Goal: Information Seeking & Learning: Learn about a topic

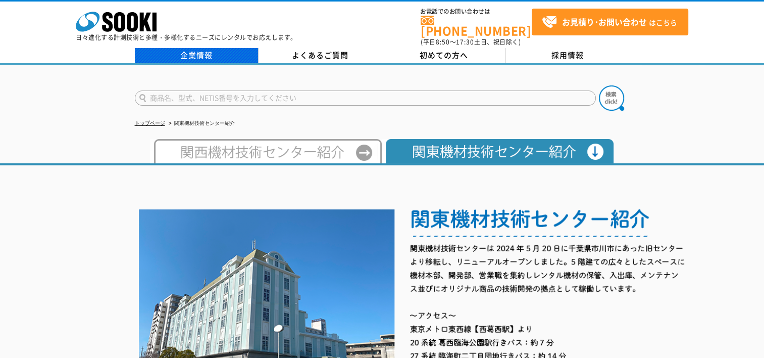
click at [200, 48] on link "企業情報" at bounding box center [197, 55] width 124 height 15
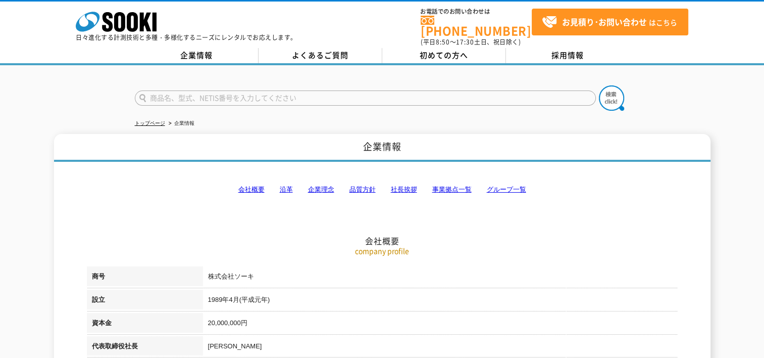
click at [98, 36] on p "日々進化する計測技術と多種・多様化するニーズにレンタルでお応えします。" at bounding box center [186, 37] width 221 height 6
click at [99, 22] on icon "株式会社 ソーキ" at bounding box center [116, 22] width 81 height 20
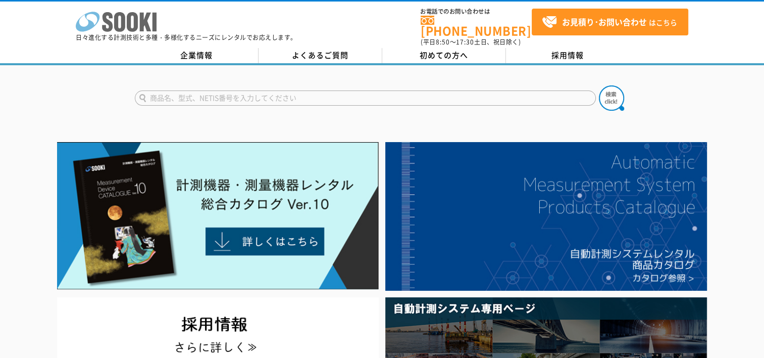
click at [125, 24] on icon "株式会社 ソーキ" at bounding box center [116, 22] width 81 height 20
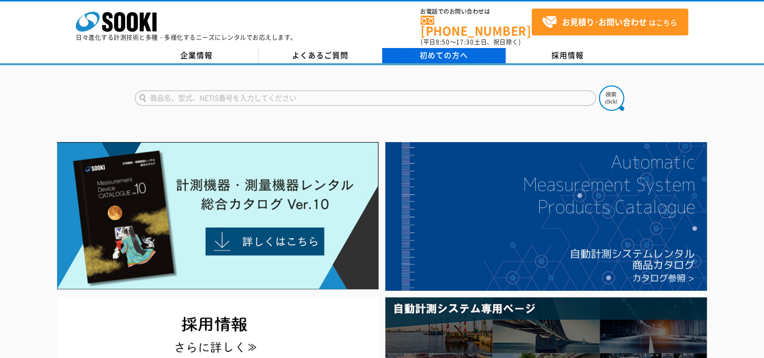
click at [451, 51] on span "初めての方へ" at bounding box center [444, 55] width 48 height 11
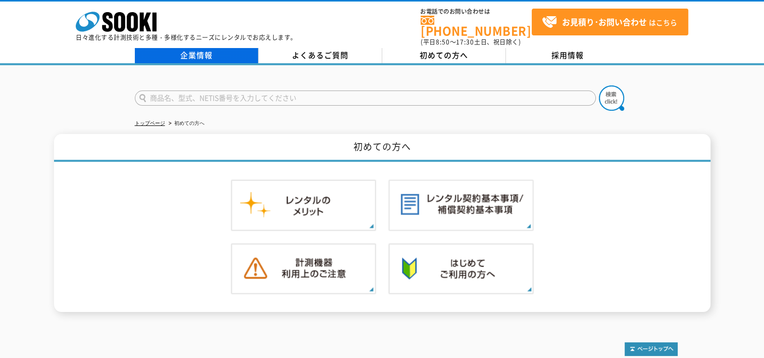
click at [218, 50] on link "企業情報" at bounding box center [197, 55] width 124 height 15
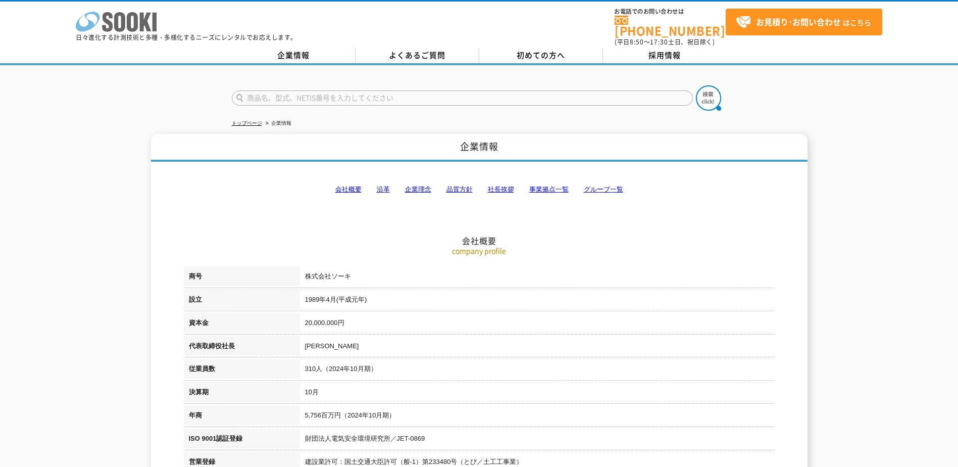
click at [108, 31] on icon at bounding box center [107, 22] width 11 height 20
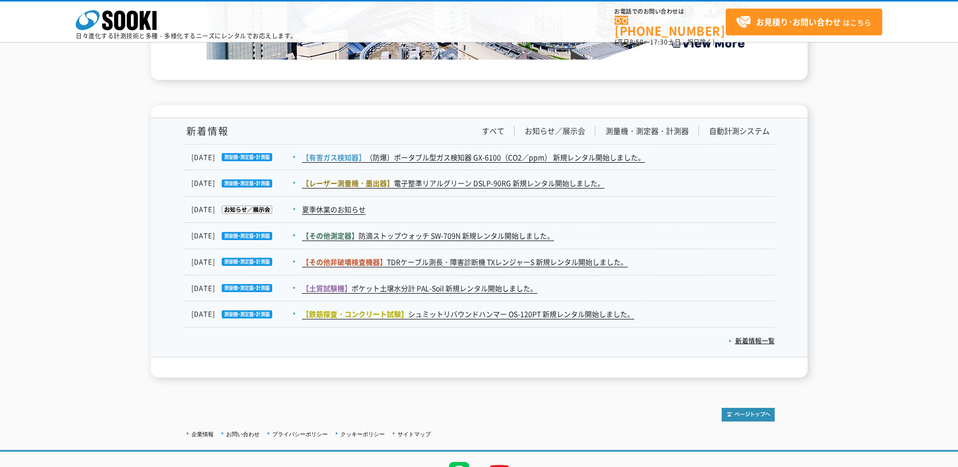
scroll to position [1551, 0]
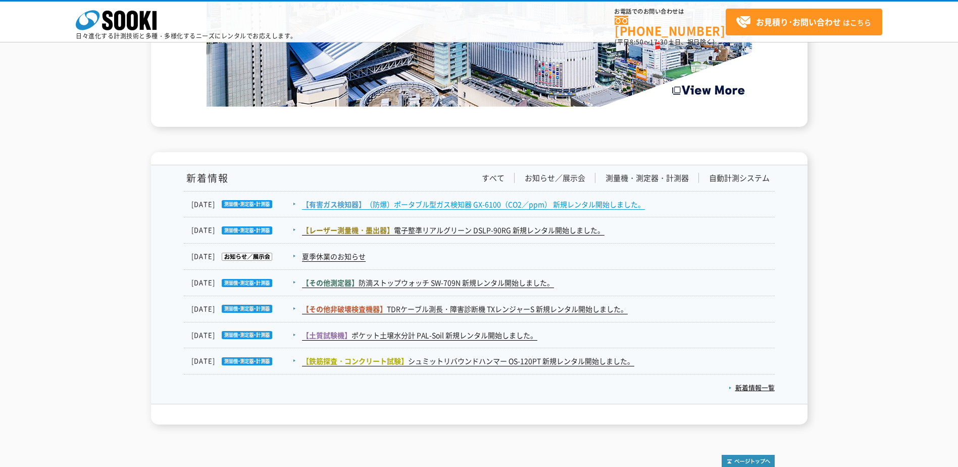
click at [407, 203] on link "【有害ガス検知器】 （防爆）ポータブル型ガス検知器 GX-6100（CO2／ppm） 新規レンタル開始しました。" at bounding box center [473, 204] width 343 height 11
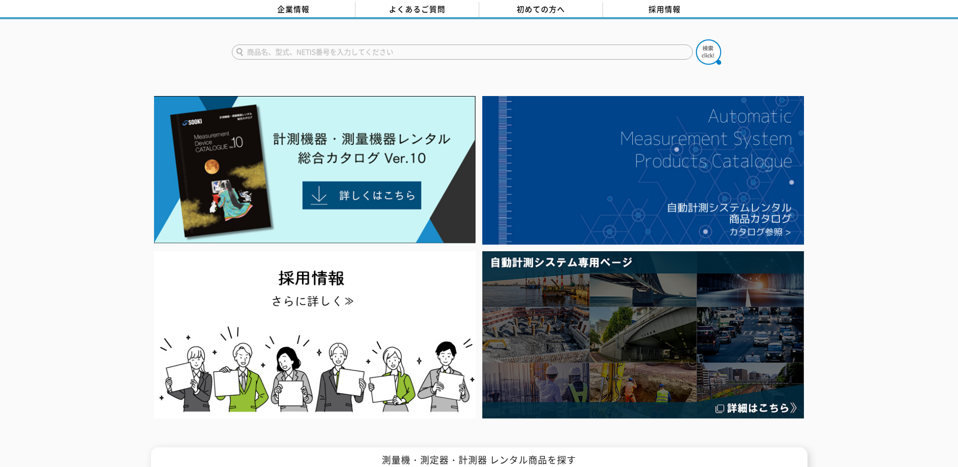
scroll to position [0, 0]
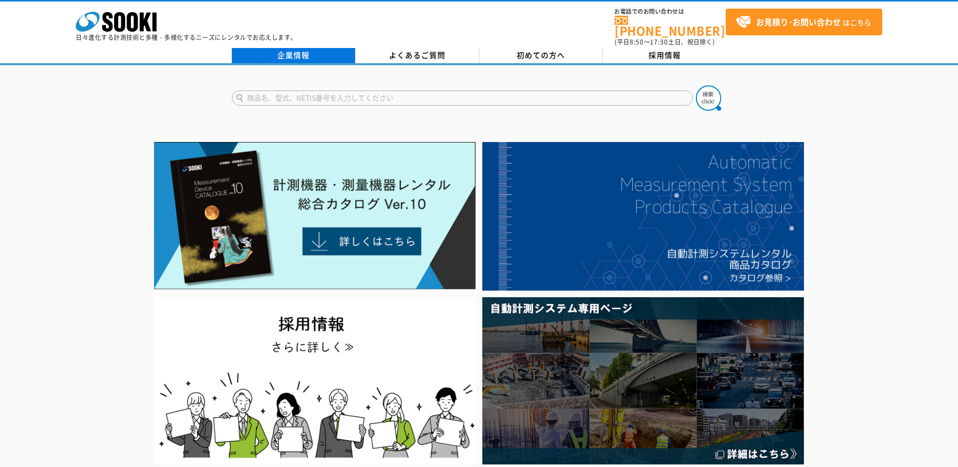
click at [323, 48] on link "企業情報" at bounding box center [294, 55] width 124 height 15
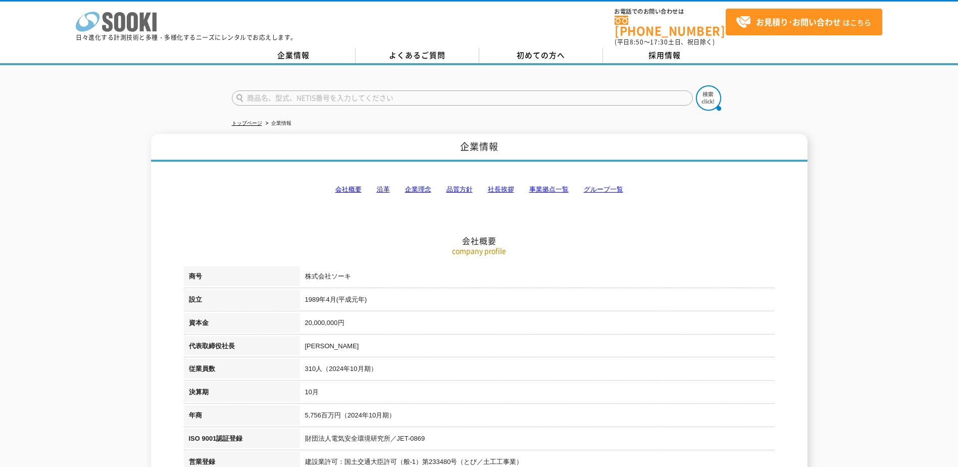
click at [128, 20] on icon at bounding box center [132, 22] width 11 height 20
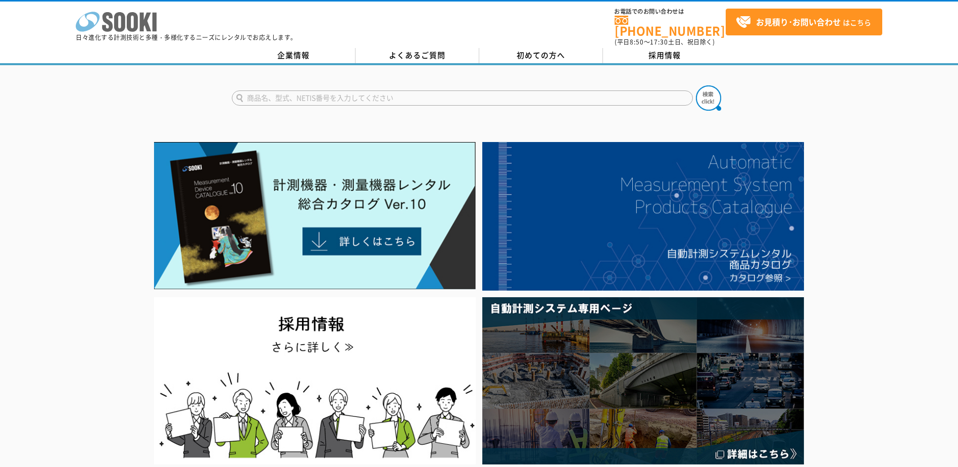
click at [128, 22] on icon at bounding box center [132, 22] width 11 height 20
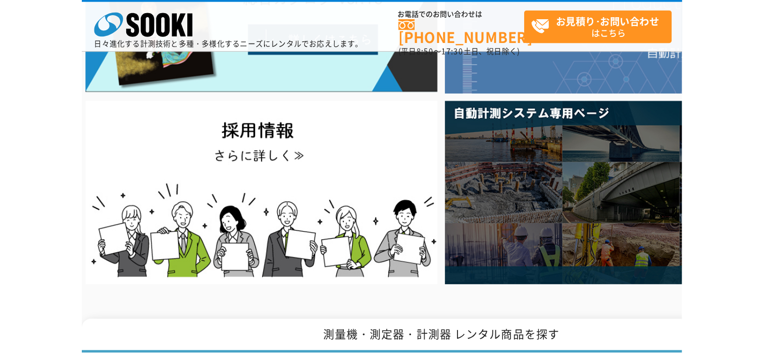
scroll to position [152, 0]
